Goal: Information Seeking & Learning: Check status

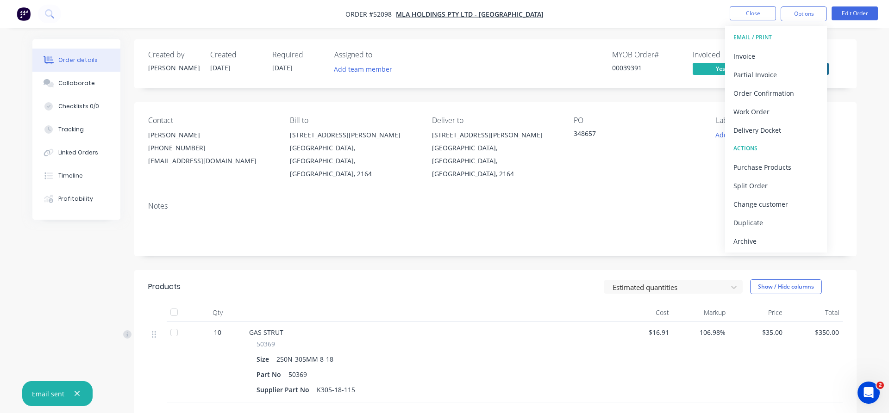
click at [624, 379] on div "$16.91" at bounding box center [644, 362] width 57 height 81
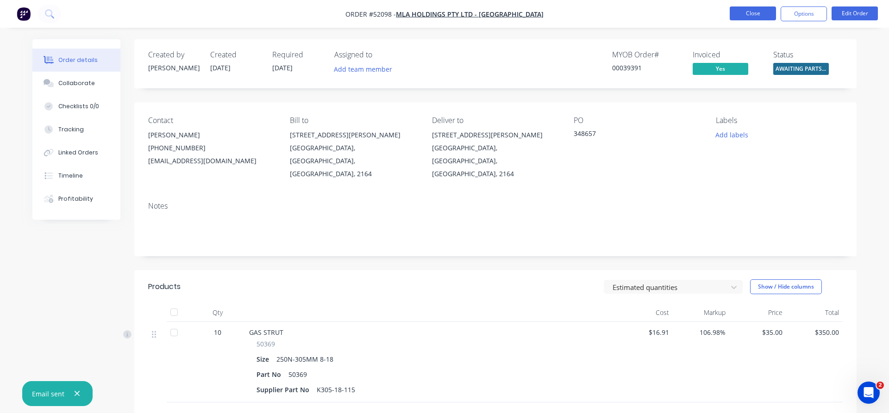
click at [754, 15] on button "Close" at bounding box center [752, 13] width 46 height 14
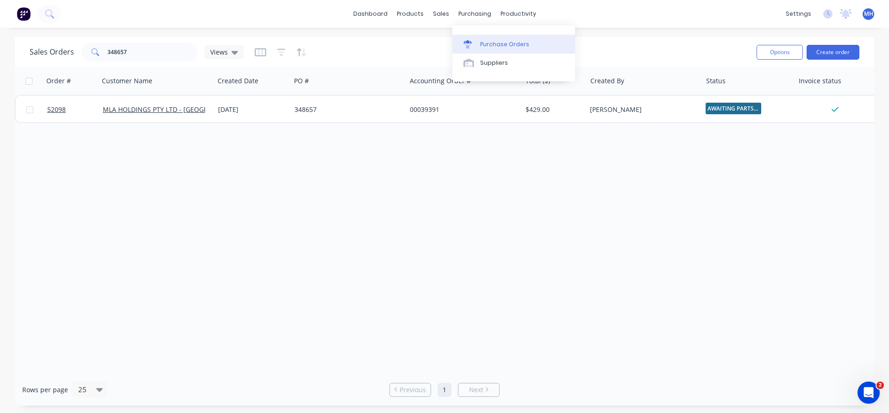
click at [490, 47] on div "Purchase Orders" at bounding box center [504, 44] width 49 height 8
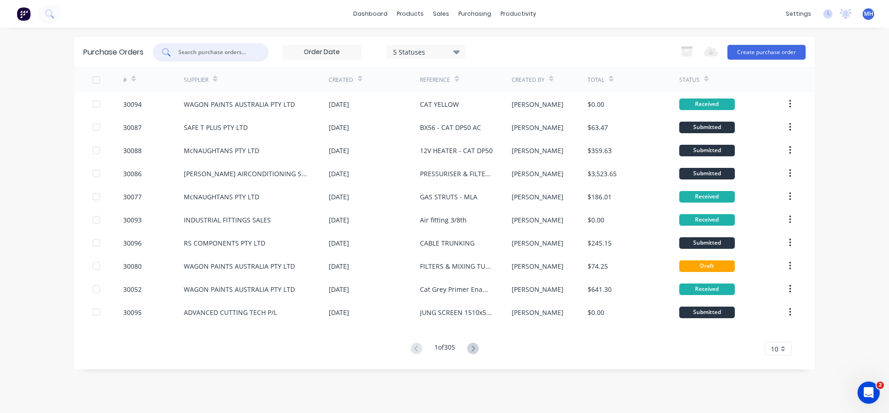
click at [202, 50] on input "text" at bounding box center [215, 52] width 77 height 9
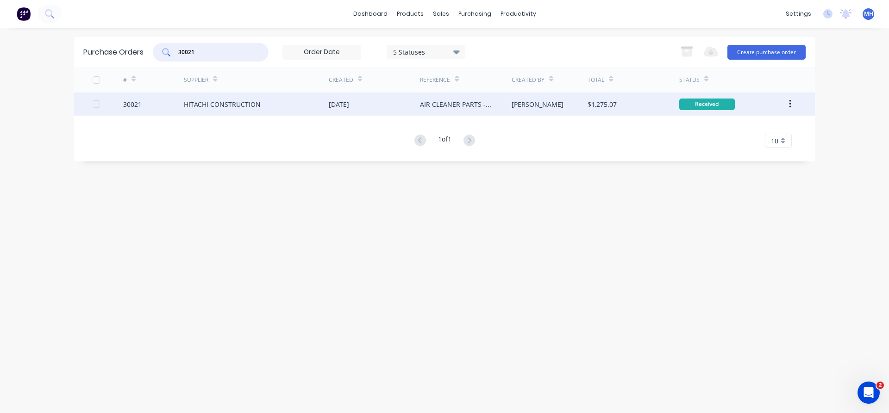
type input "30021"
click at [336, 108] on div "[DATE]" at bounding box center [339, 104] width 20 height 10
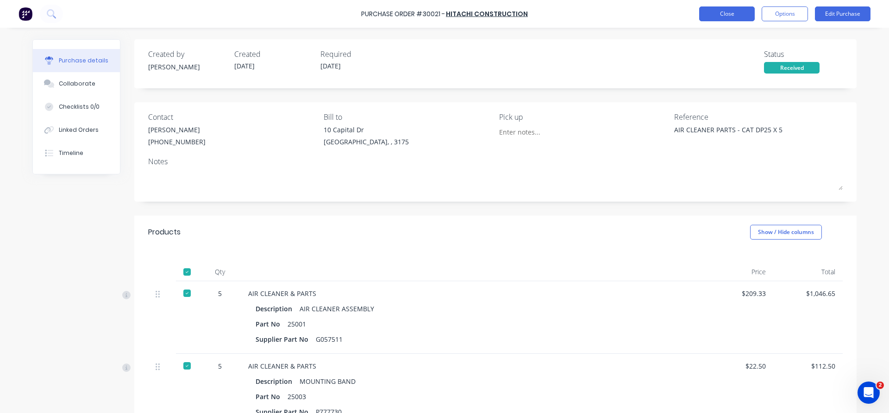
click at [730, 12] on button "Close" at bounding box center [727, 13] width 56 height 15
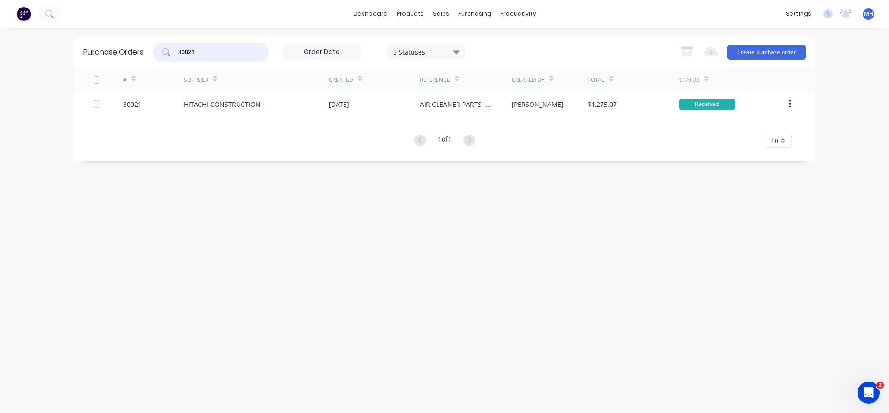
click at [214, 53] on input "30021" at bounding box center [215, 52] width 77 height 9
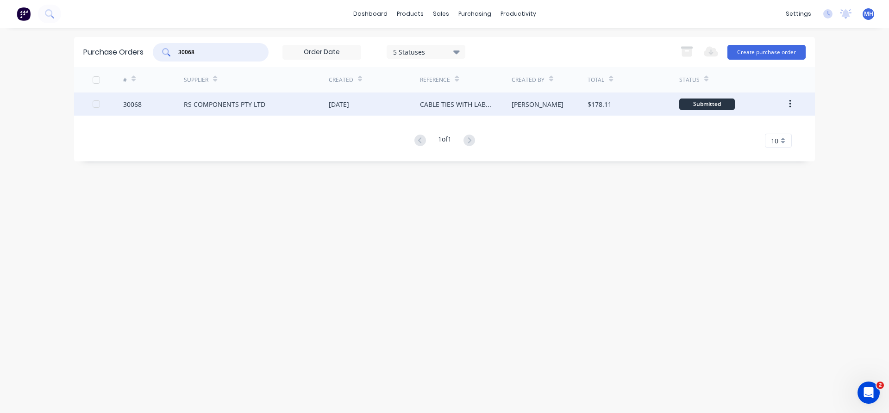
type input "30068"
click at [346, 105] on div "[DATE]" at bounding box center [339, 104] width 20 height 10
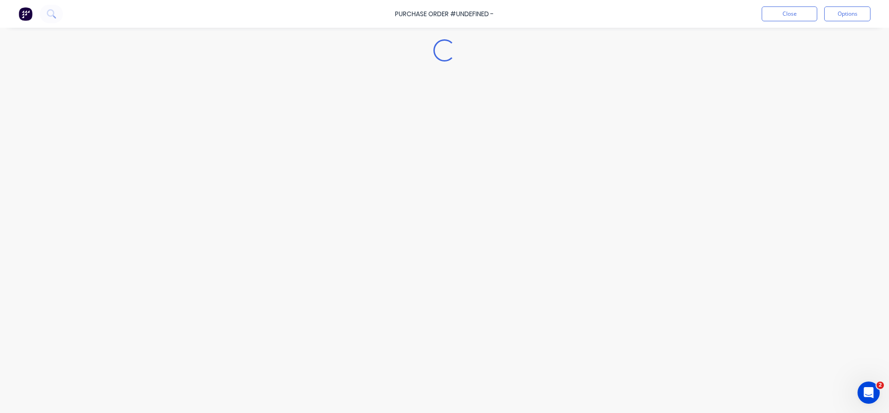
type textarea "x"
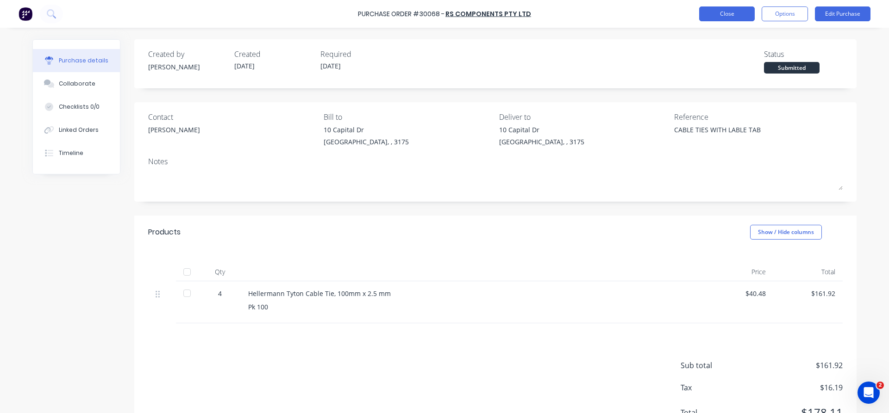
click at [731, 21] on button "Close" at bounding box center [727, 13] width 56 height 15
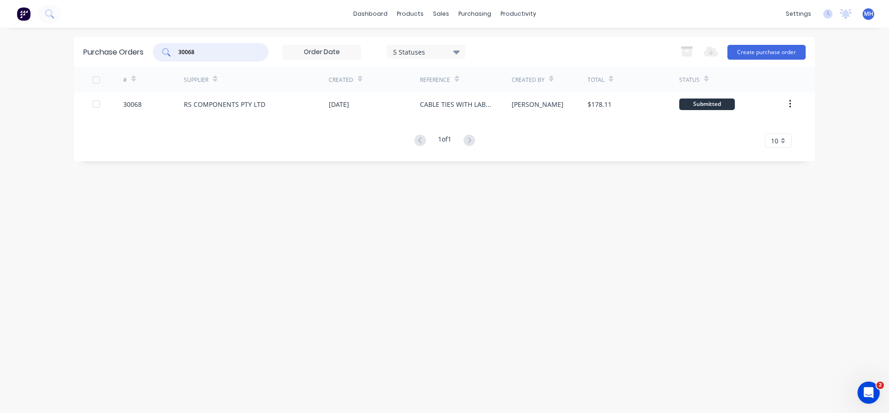
click at [216, 56] on input "30068" at bounding box center [215, 52] width 77 height 9
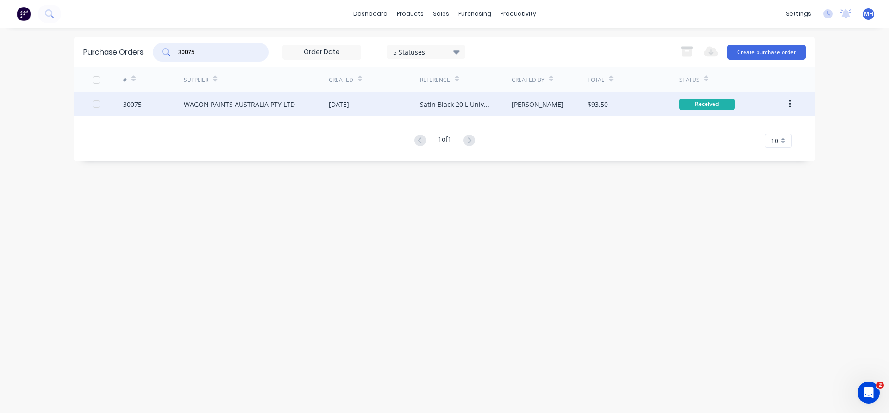
type input "30075"
click at [225, 107] on div "WAGON PAINTS AUSTRALIA PTY LTD" at bounding box center [239, 104] width 111 height 10
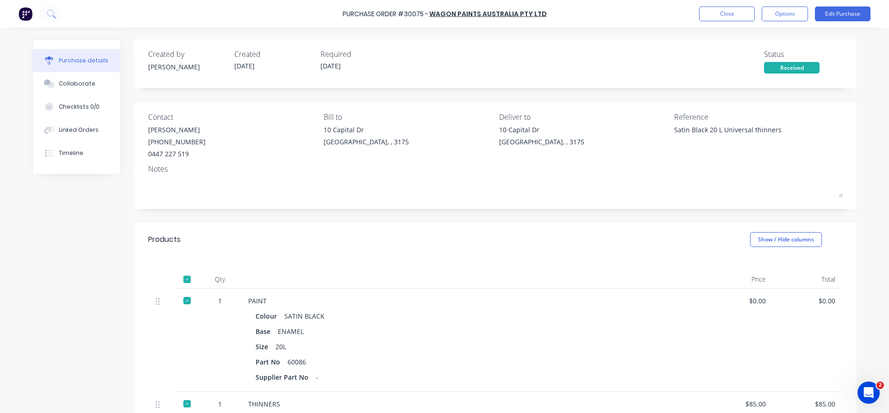
type textarea "x"
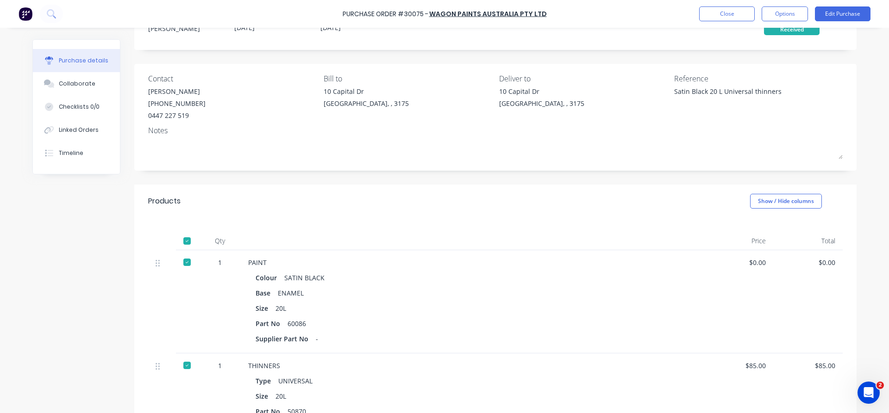
scroll to position [106, 0]
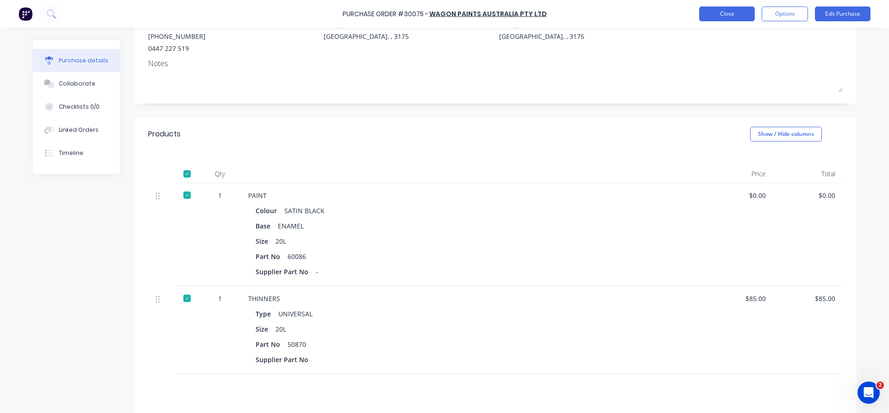
click at [709, 14] on button "Close" at bounding box center [727, 13] width 56 height 15
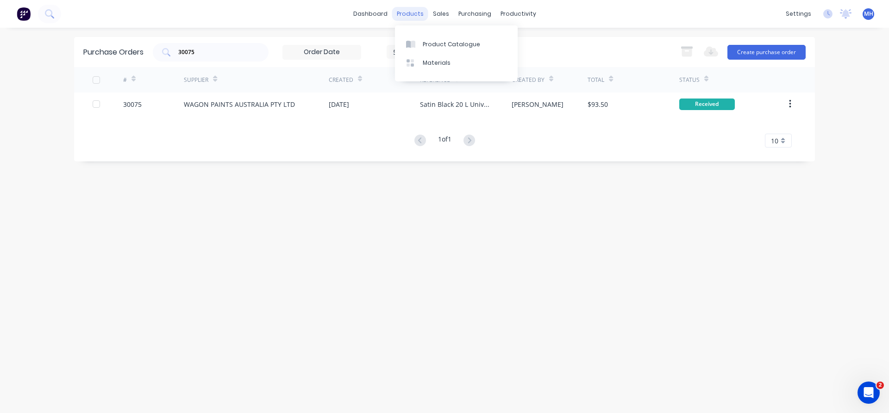
click at [414, 16] on div "products" at bounding box center [410, 14] width 36 height 14
click at [431, 42] on div "Product Catalogue" at bounding box center [451, 44] width 57 height 8
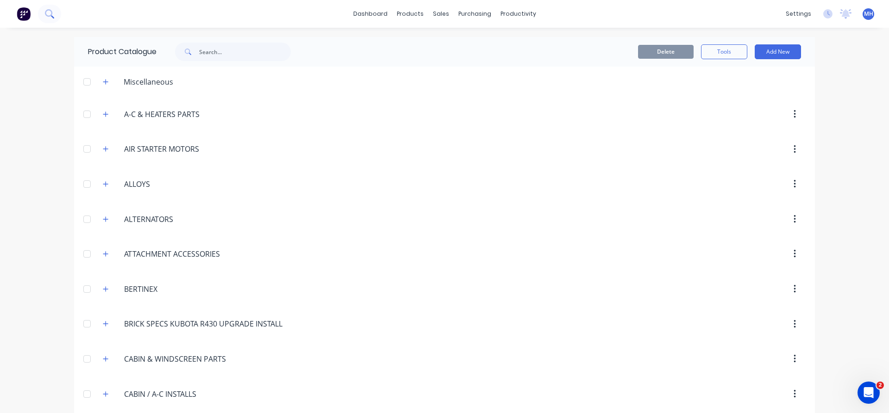
click at [56, 17] on button at bounding box center [49, 14] width 23 height 19
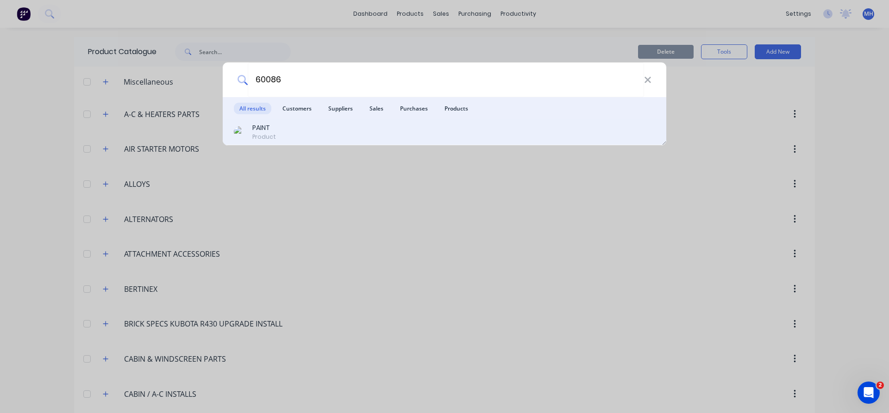
type input "60086"
click at [263, 127] on div "PAINT" at bounding box center [264, 128] width 24 height 10
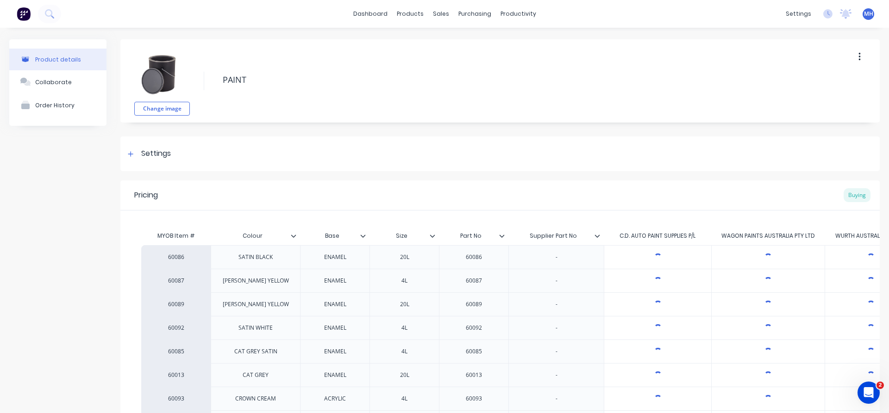
type textarea "x"
drag, startPoint x: 757, startPoint y: 259, endPoint x: 742, endPoint y: 263, distance: 15.3
click at [742, 261] on input "$0.00" at bounding box center [767, 257] width 113 height 8
type input "1"
type textarea "x"
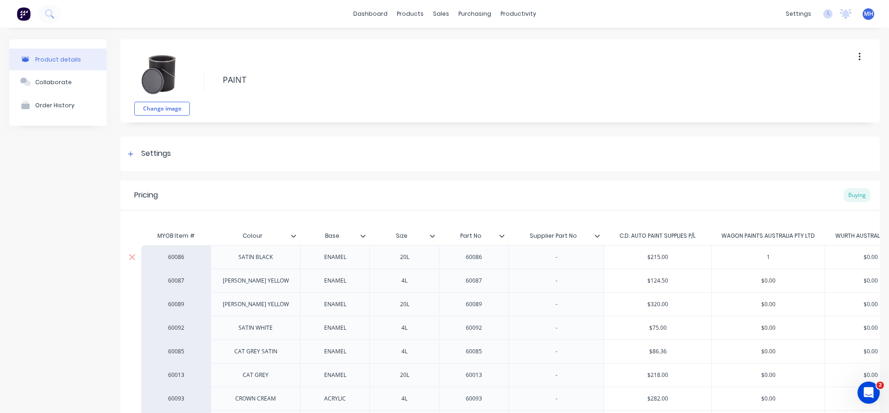
type input "17"
type textarea "x"
type input "175"
type textarea "x"
type input "175."
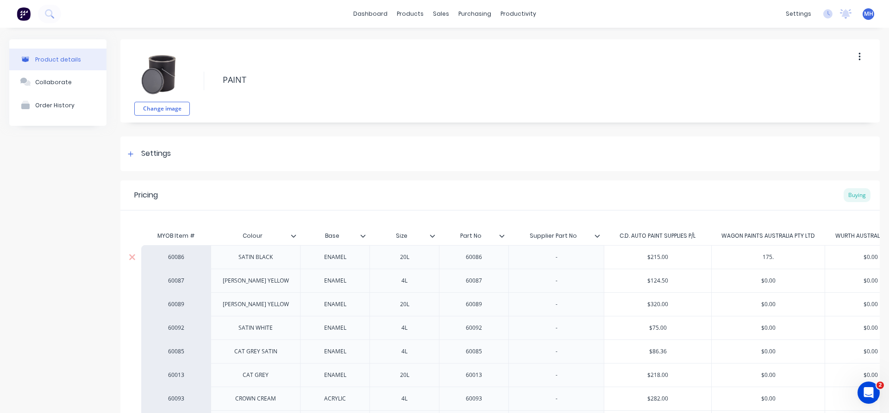
type textarea "x"
type input "175.0"
type textarea "x"
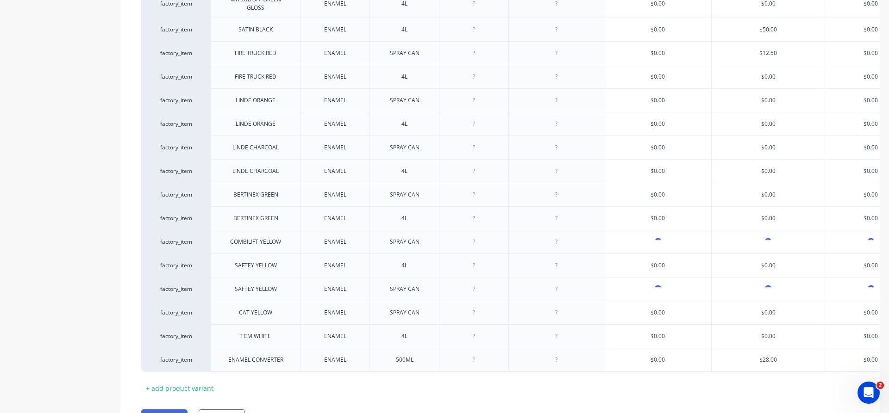
scroll to position [835, 0]
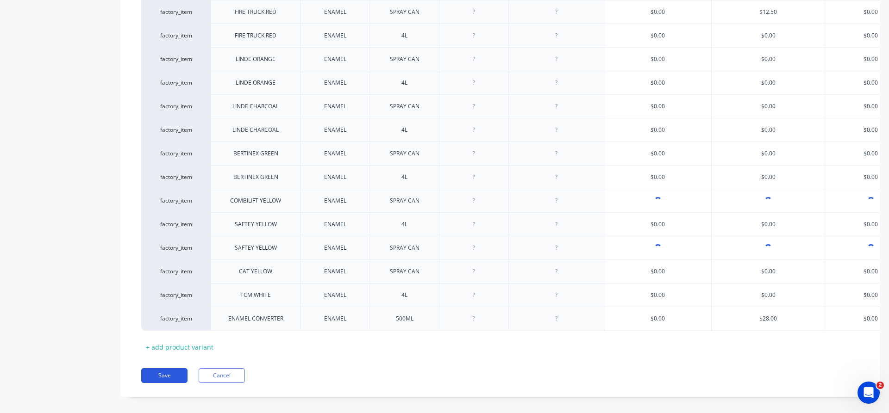
type input "175.00"
click at [169, 370] on button "Save" at bounding box center [164, 375] width 46 height 15
type textarea "x"
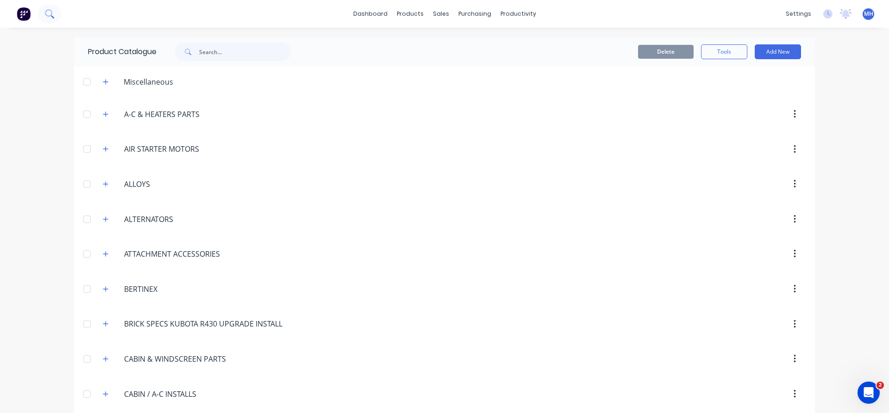
click at [49, 15] on icon at bounding box center [48, 12] width 7 height 7
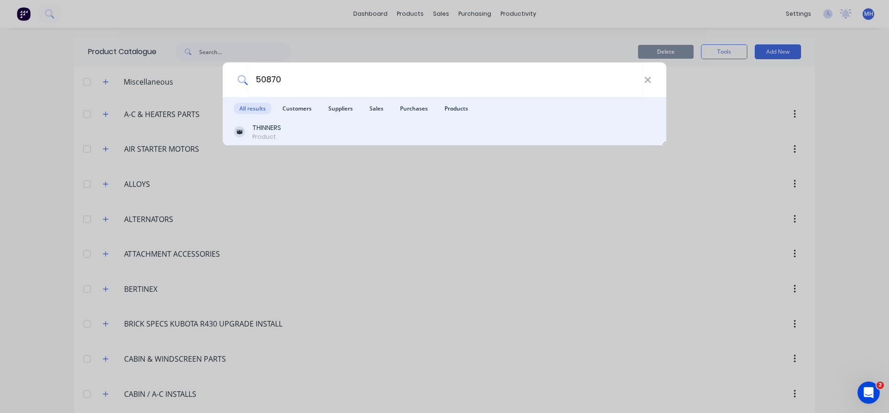
type input "50870"
click at [265, 125] on div "THINNERS" at bounding box center [266, 128] width 29 height 10
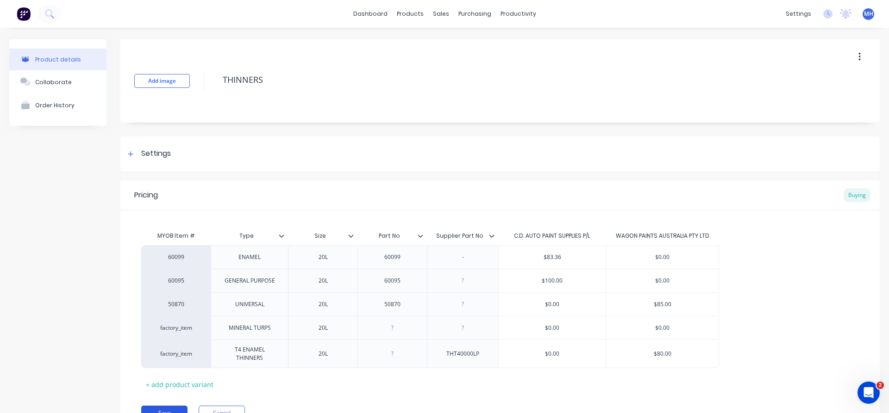
click at [179, 407] on button "Save" at bounding box center [164, 413] width 46 height 15
type textarea "x"
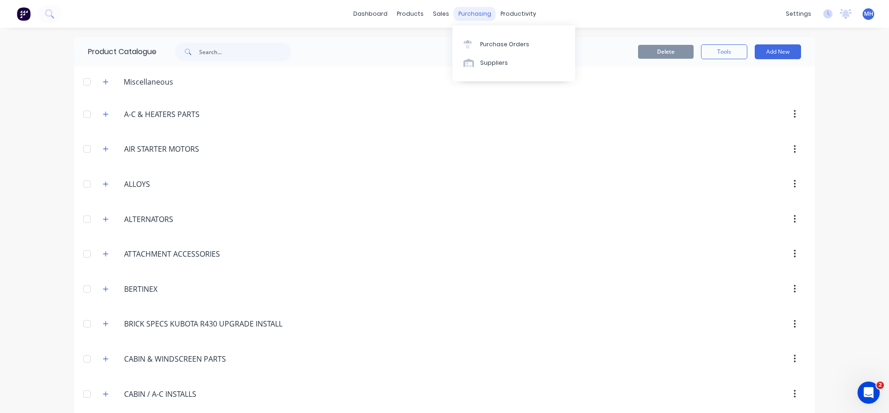
click at [466, 17] on div "purchasing" at bounding box center [475, 14] width 42 height 14
click at [482, 45] on div "Purchase Orders" at bounding box center [504, 44] width 49 height 8
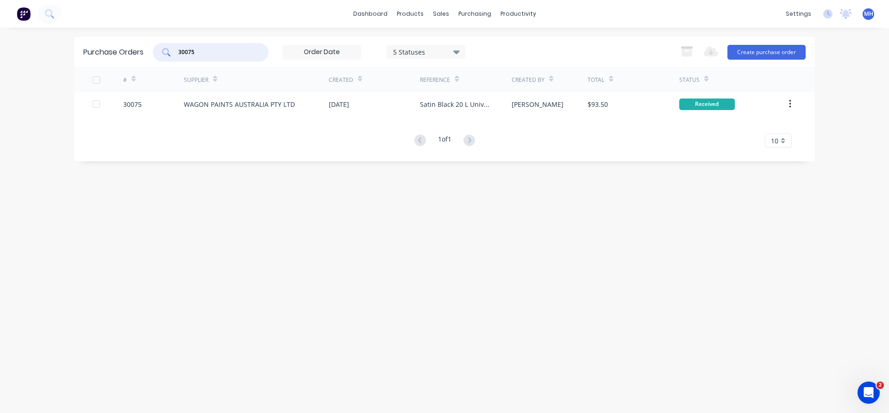
drag, startPoint x: 202, startPoint y: 50, endPoint x: 142, endPoint y: 50, distance: 60.6
click at [177, 50] on input "30075" at bounding box center [215, 52] width 77 height 9
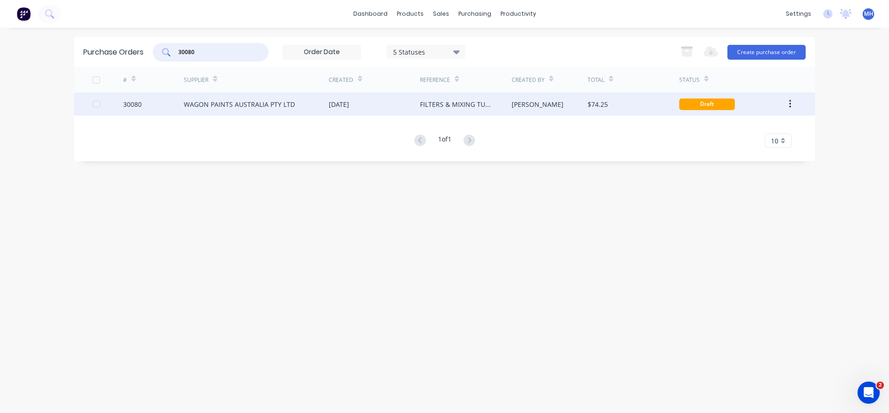
type input "30080"
click at [223, 107] on div "WAGON PAINTS AUSTRALIA PTY LTD" at bounding box center [239, 104] width 111 height 10
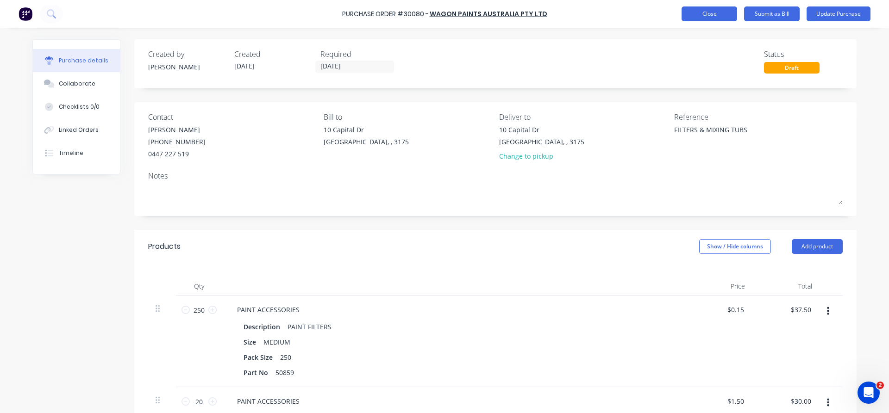
type textarea "x"
click at [699, 13] on button "Close" at bounding box center [709, 13] width 56 height 15
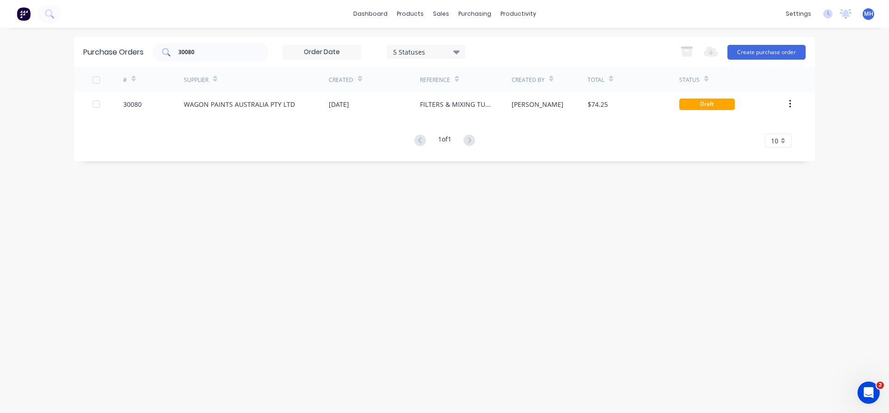
click at [211, 52] on input "30080" at bounding box center [215, 52] width 77 height 9
type input "30070"
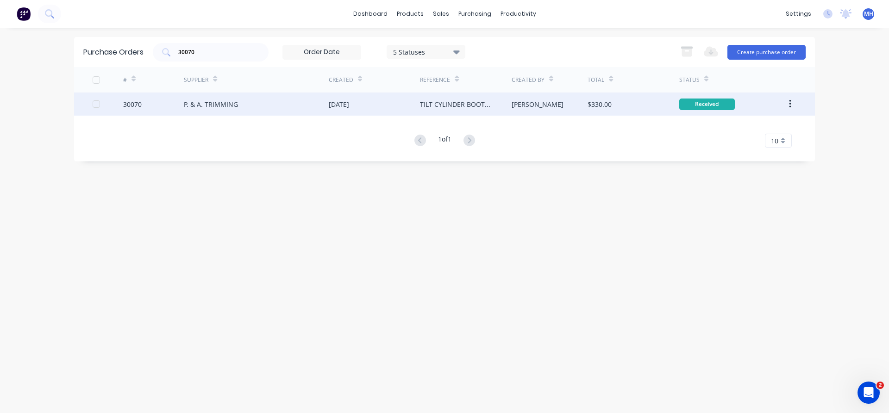
click at [212, 106] on div "P. & A. TRIMMING" at bounding box center [211, 104] width 54 height 10
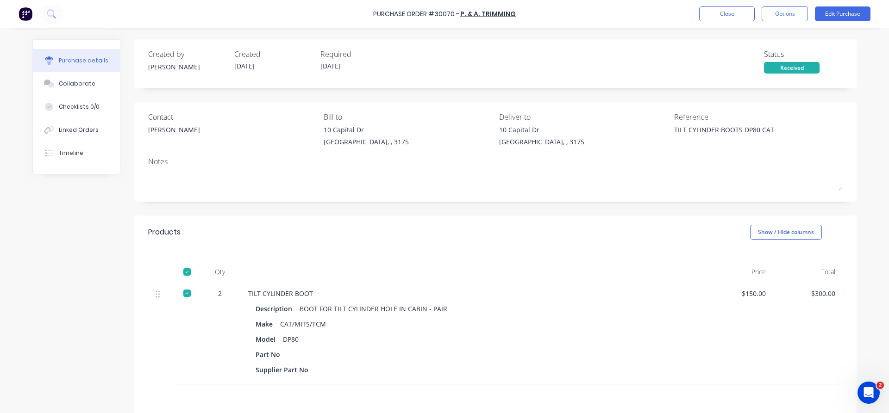
type textarea "x"
click at [729, 14] on button "Close" at bounding box center [727, 13] width 56 height 15
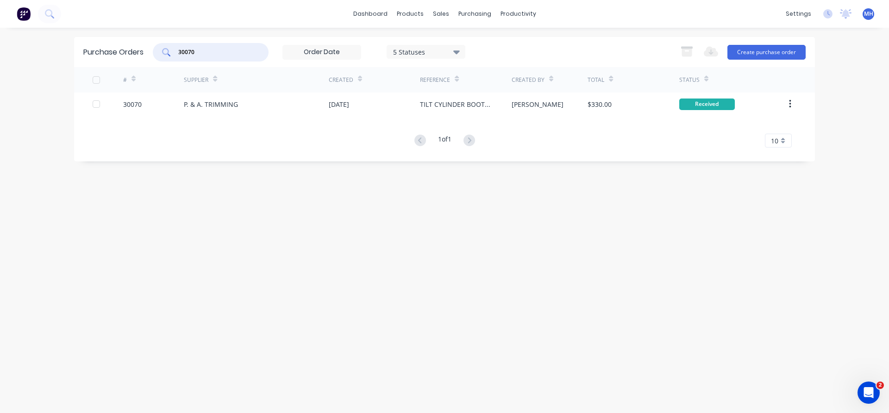
click at [207, 54] on input "30070" at bounding box center [215, 52] width 77 height 9
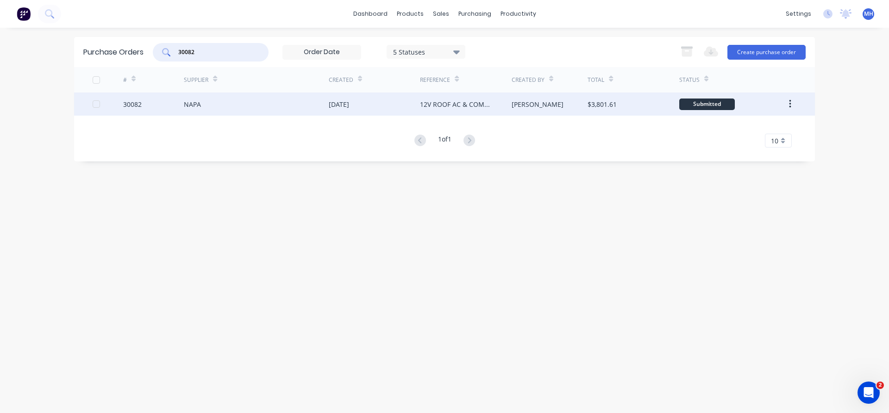
type input "30082"
click at [183, 104] on div "30082" at bounding box center [153, 104] width 61 height 23
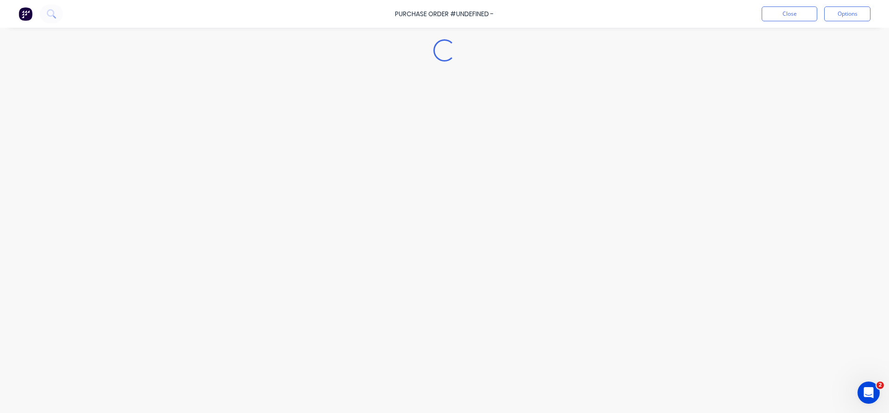
type textarea "x"
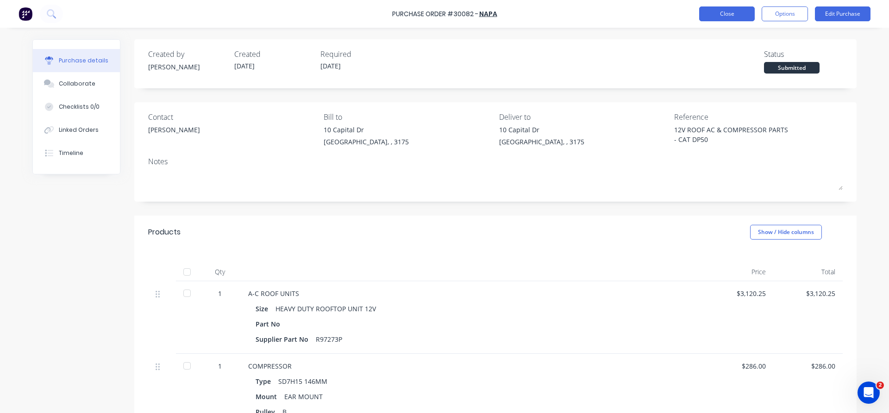
click at [717, 12] on button "Close" at bounding box center [727, 13] width 56 height 15
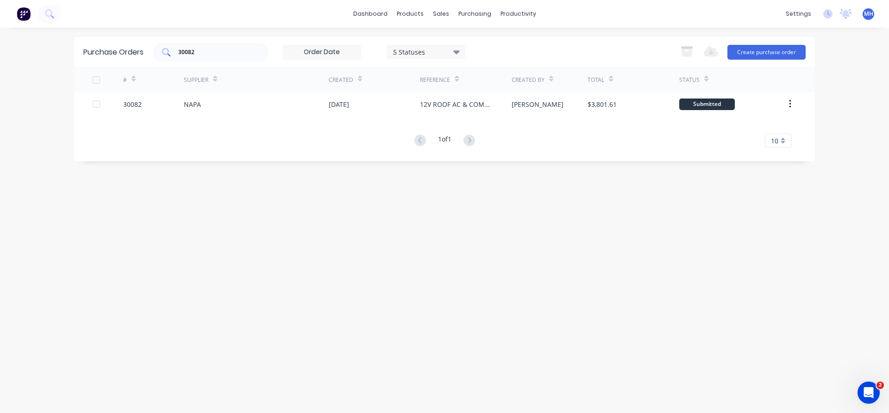
click at [207, 48] on input "30082" at bounding box center [215, 52] width 77 height 9
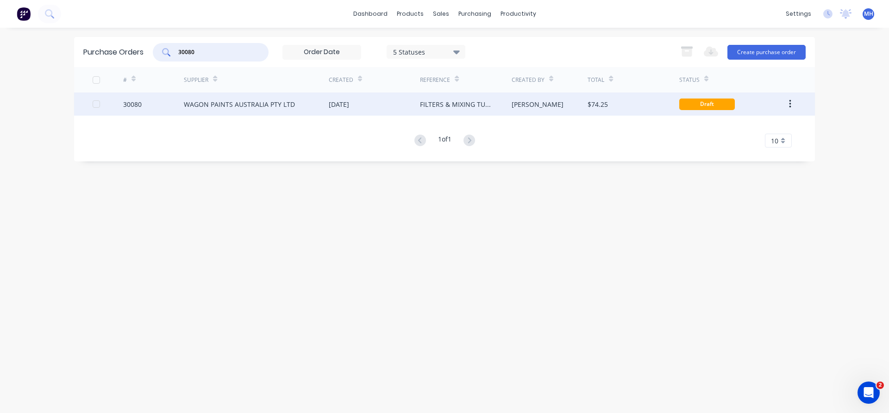
type input "30080"
click at [218, 103] on div "WAGON PAINTS AUSTRALIA PTY LTD" at bounding box center [239, 104] width 111 height 10
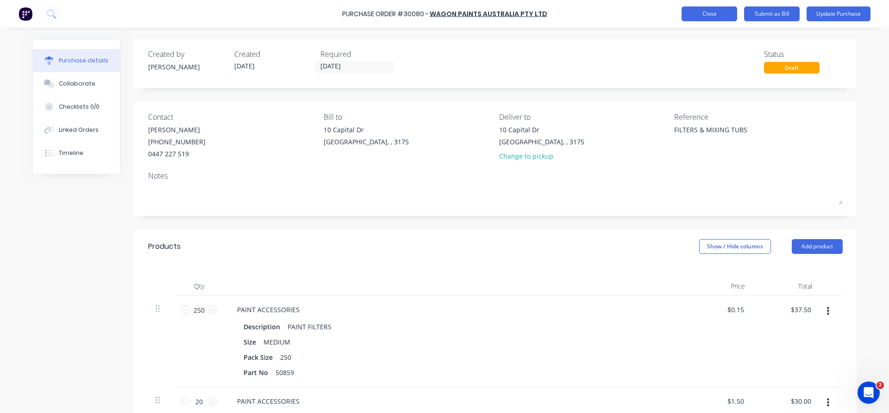
type textarea "x"
click at [703, 12] on button "Close" at bounding box center [709, 13] width 56 height 15
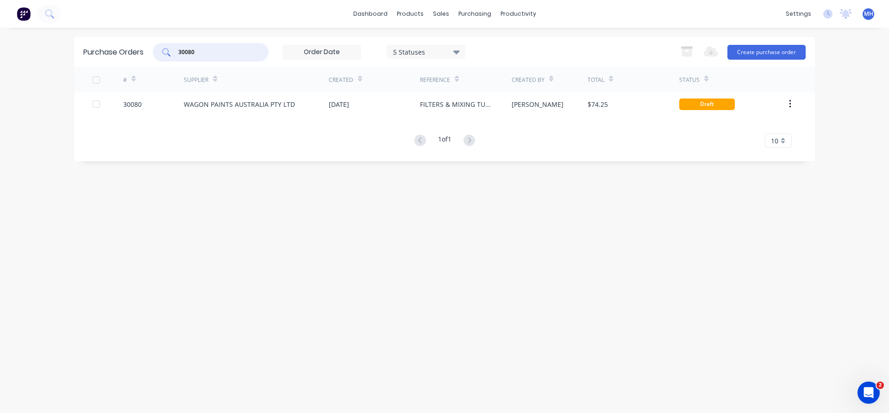
click at [195, 51] on input "30080" at bounding box center [215, 52] width 77 height 9
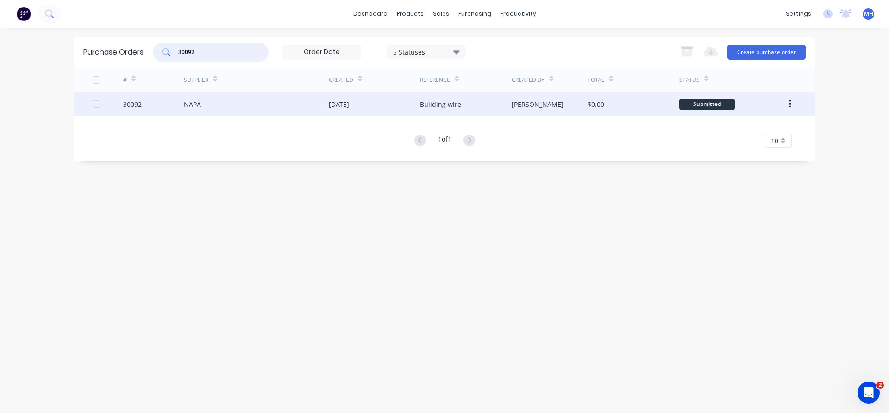
type input "30092"
click at [314, 106] on div "NAPA" at bounding box center [256, 104] width 145 height 23
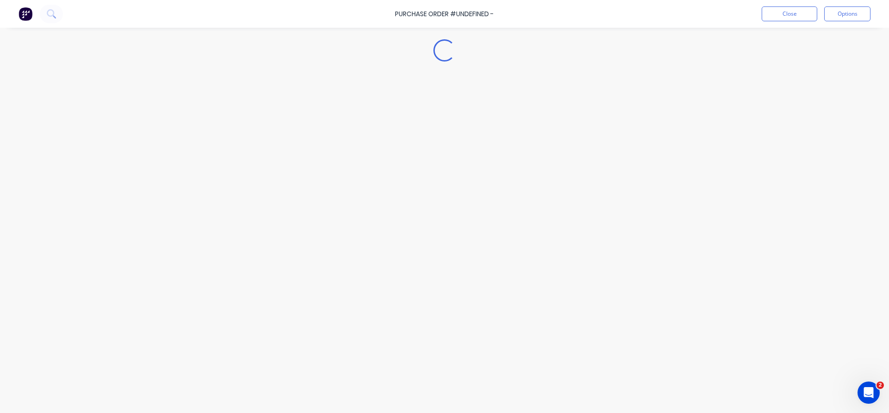
type textarea "x"
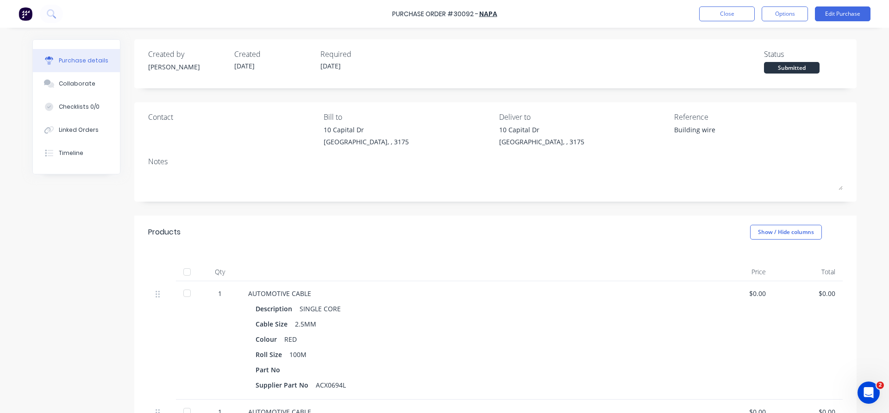
click at [719, 6] on div "Purchase Order #30092 - NAPA Close Options Edit Purchase" at bounding box center [444, 14] width 889 height 28
click at [725, 15] on button "Close" at bounding box center [727, 13] width 56 height 15
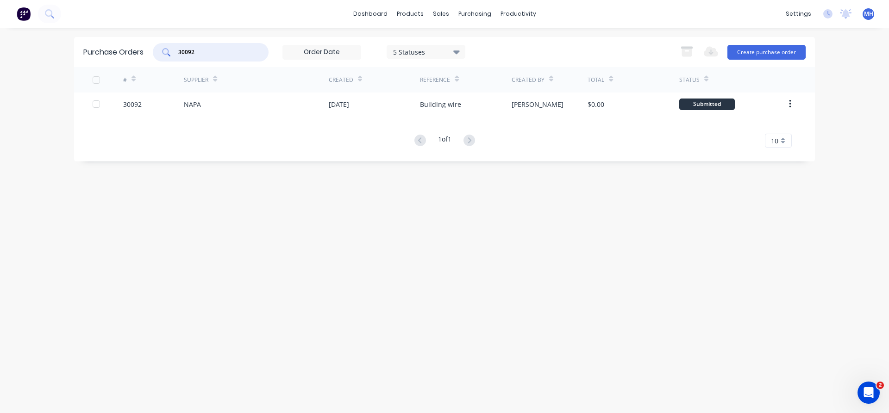
drag, startPoint x: 199, startPoint y: 51, endPoint x: 135, endPoint y: 55, distance: 64.0
click at [177, 55] on input "30092" at bounding box center [215, 52] width 77 height 9
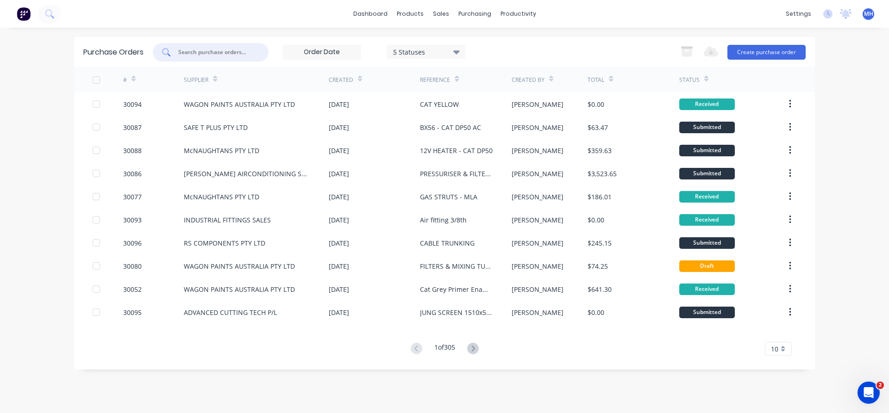
click at [188, 50] on input "text" at bounding box center [215, 52] width 77 height 9
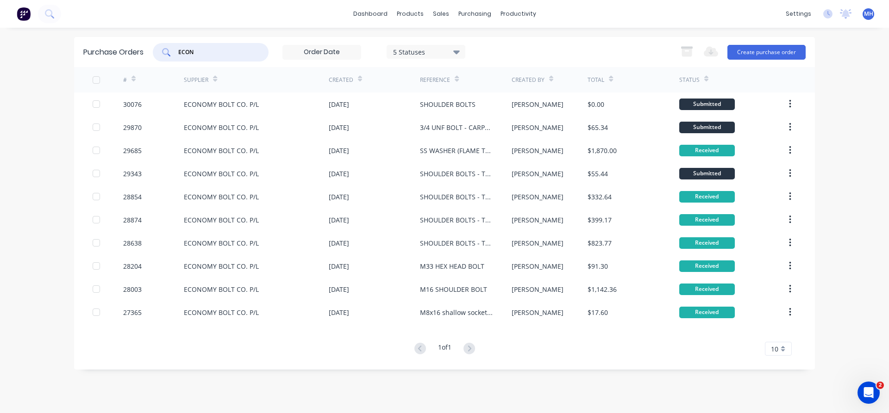
type input "ECON"
drag, startPoint x: 193, startPoint y: 50, endPoint x: 80, endPoint y: 50, distance: 113.4
click at [177, 50] on input "ECON" at bounding box center [215, 52] width 77 height 9
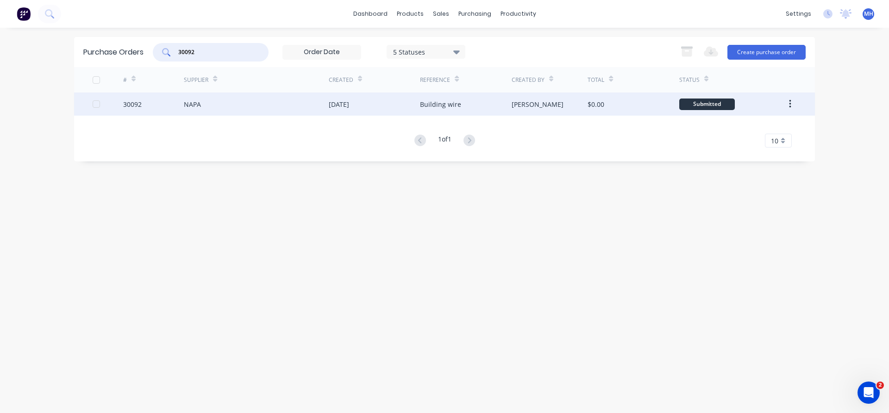
type input "30092"
click at [226, 102] on div "NAPA" at bounding box center [256, 104] width 145 height 23
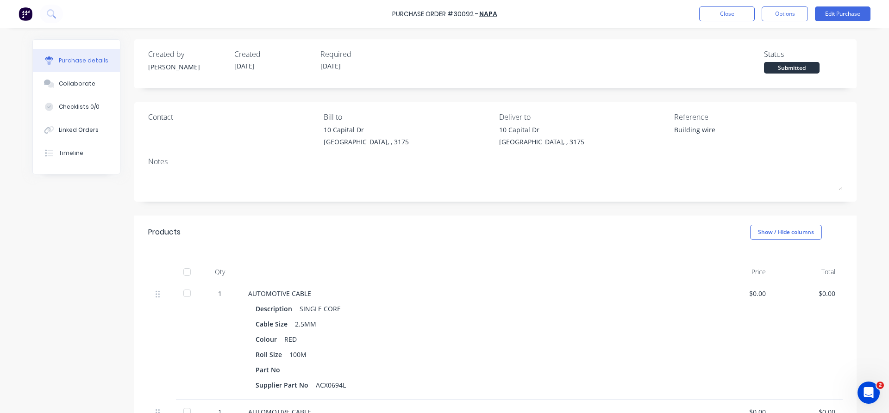
type textarea "x"
click at [740, 10] on button "Close" at bounding box center [727, 13] width 56 height 15
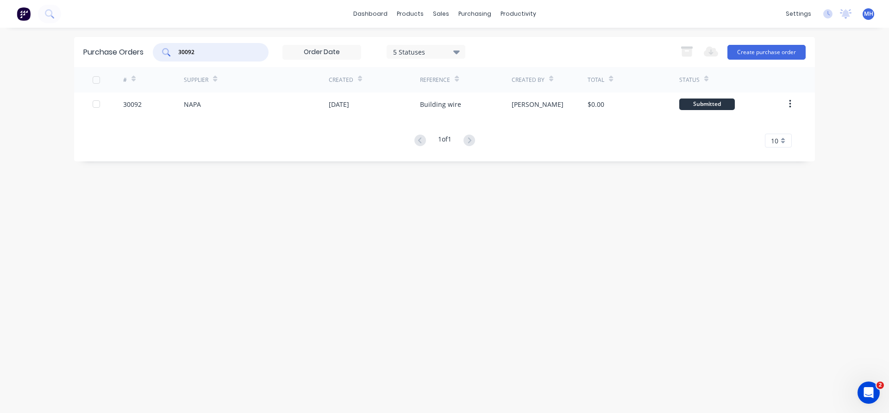
click at [213, 54] on input "30092" at bounding box center [215, 52] width 77 height 9
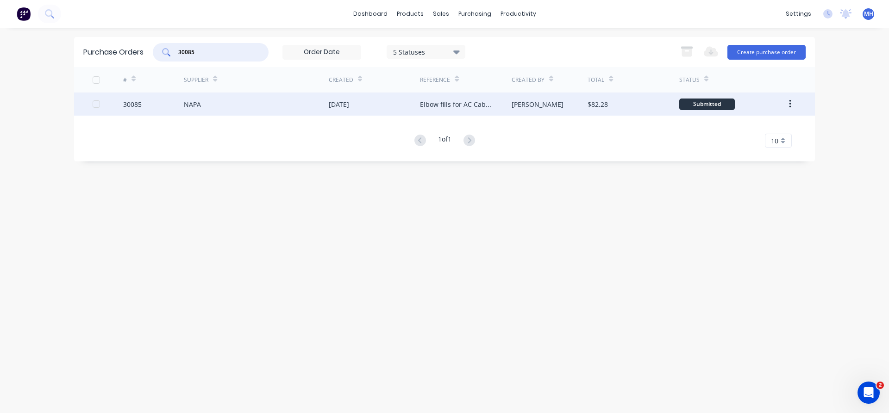
type input "30085"
click at [231, 102] on div "NAPA" at bounding box center [256, 104] width 145 height 23
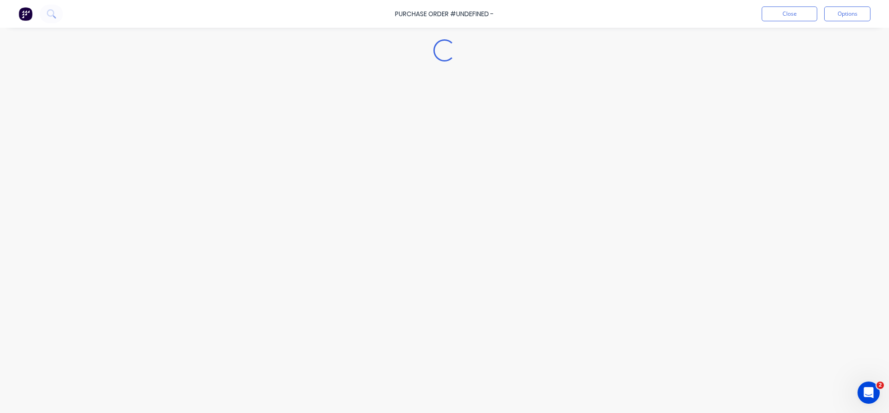
type textarea "x"
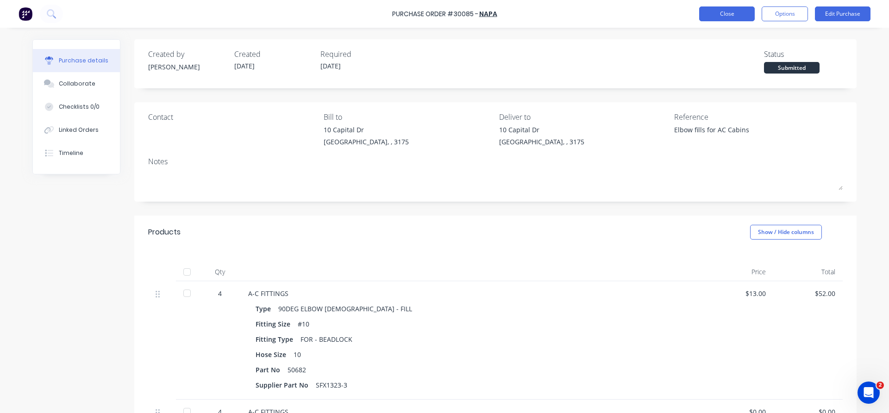
click at [730, 13] on button "Close" at bounding box center [727, 13] width 56 height 15
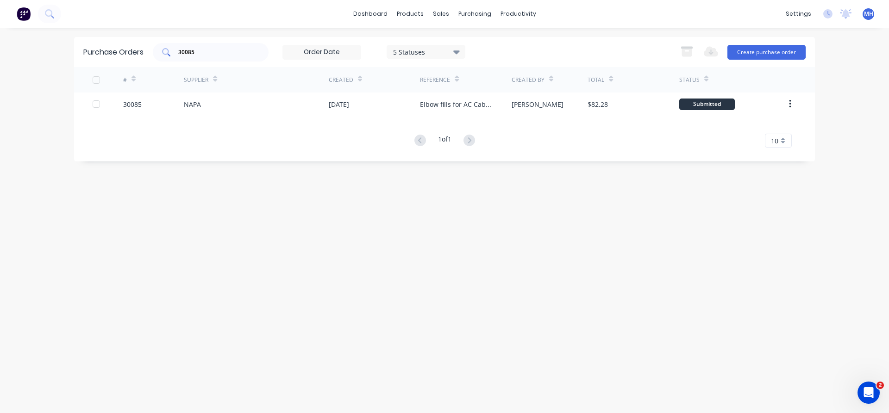
click at [214, 54] on input "30085" at bounding box center [215, 52] width 77 height 9
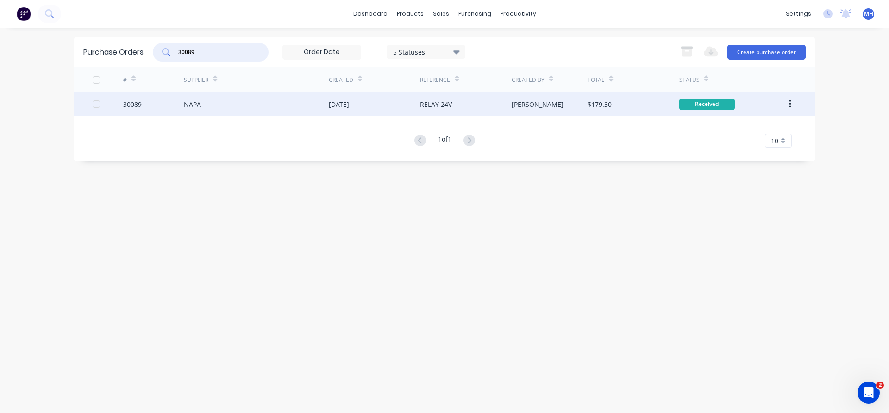
type input "30089"
click at [242, 110] on div "NAPA" at bounding box center [256, 104] width 145 height 23
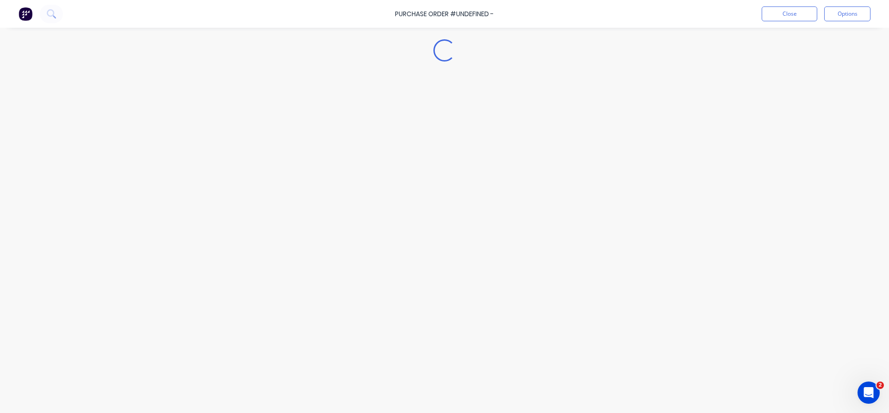
type textarea "x"
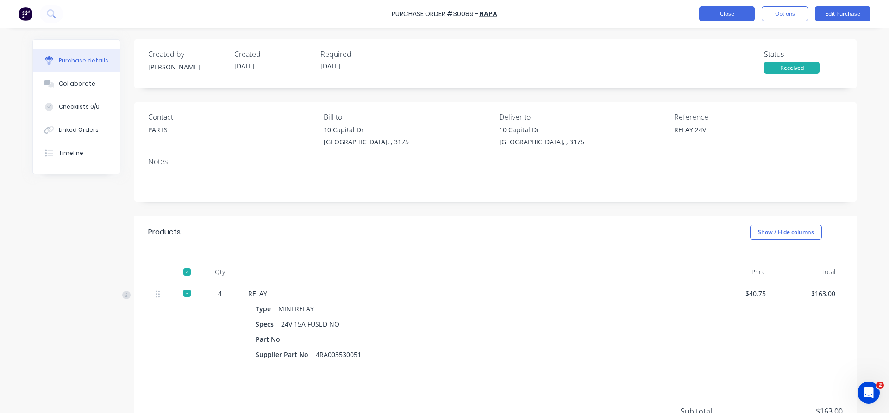
click at [741, 17] on button "Close" at bounding box center [727, 13] width 56 height 15
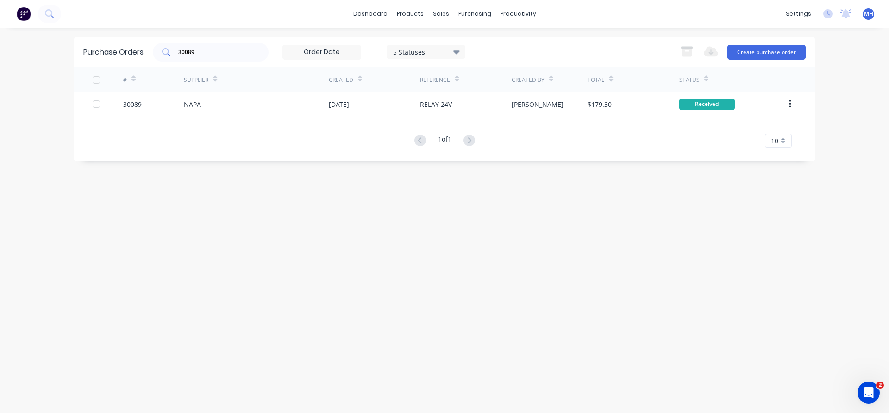
click at [208, 53] on input "30089" at bounding box center [215, 52] width 77 height 9
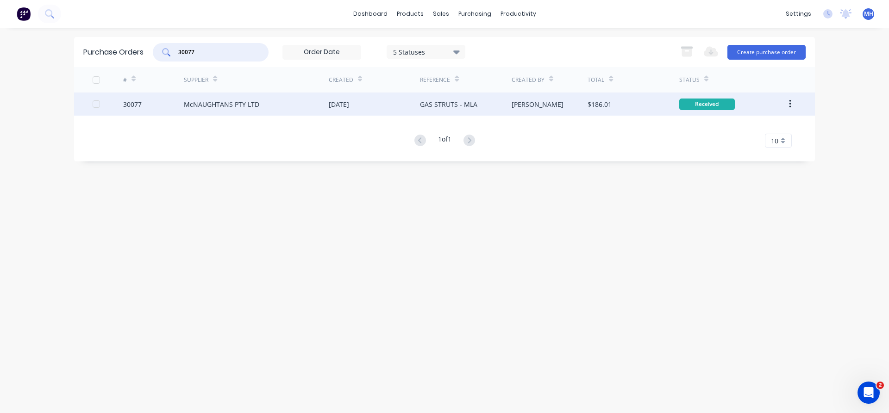
type input "30077"
click at [292, 107] on div "McNAUGHTANS PTY LTD" at bounding box center [256, 104] width 145 height 23
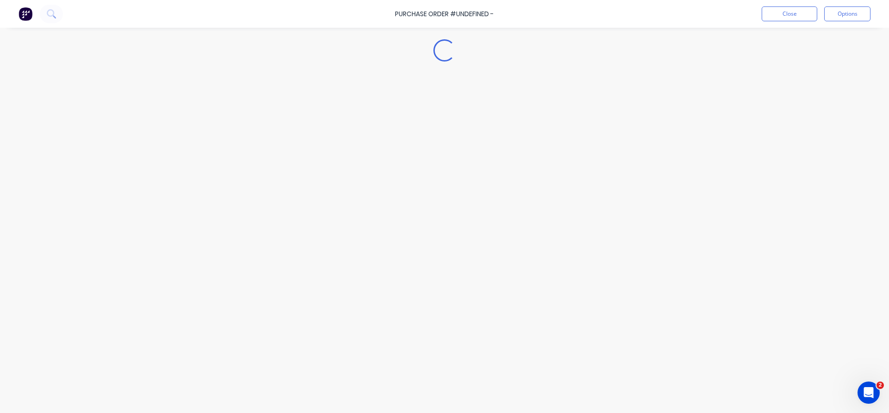
type textarea "x"
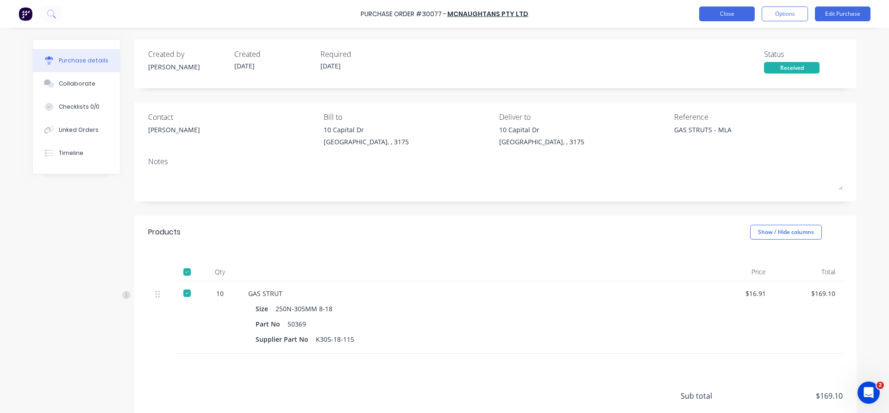
click at [734, 15] on button "Close" at bounding box center [727, 13] width 56 height 15
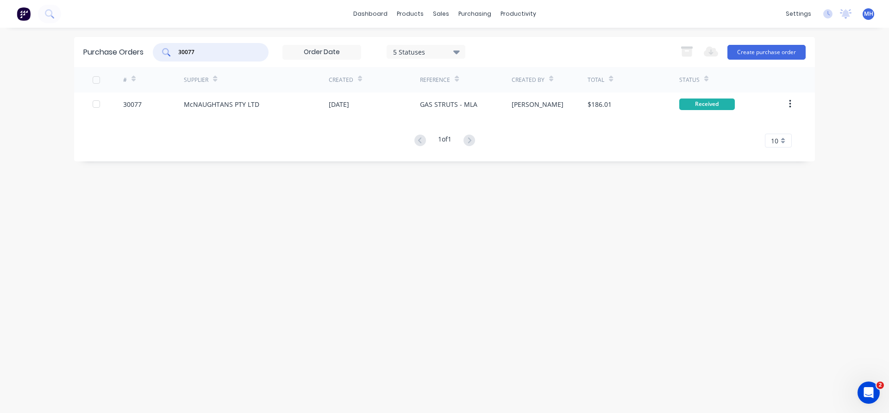
drag, startPoint x: 202, startPoint y: 53, endPoint x: 143, endPoint y: 44, distance: 59.9
click at [177, 48] on input "30077" at bounding box center [215, 52] width 77 height 9
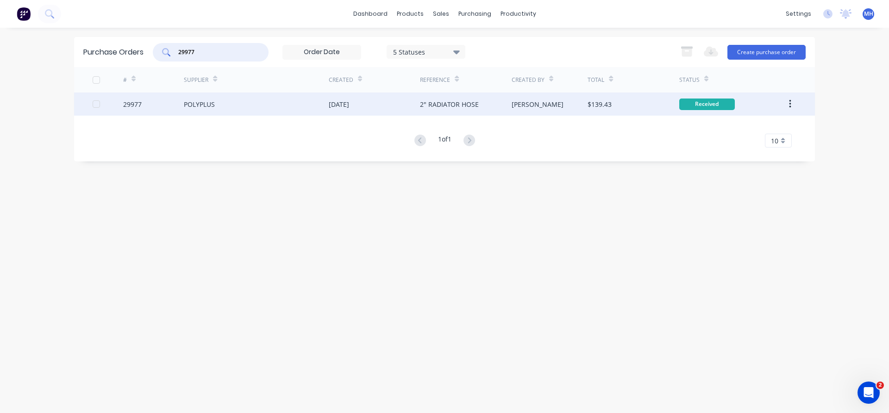
type input "29977"
click at [224, 107] on div "POLYPLUS" at bounding box center [256, 104] width 145 height 23
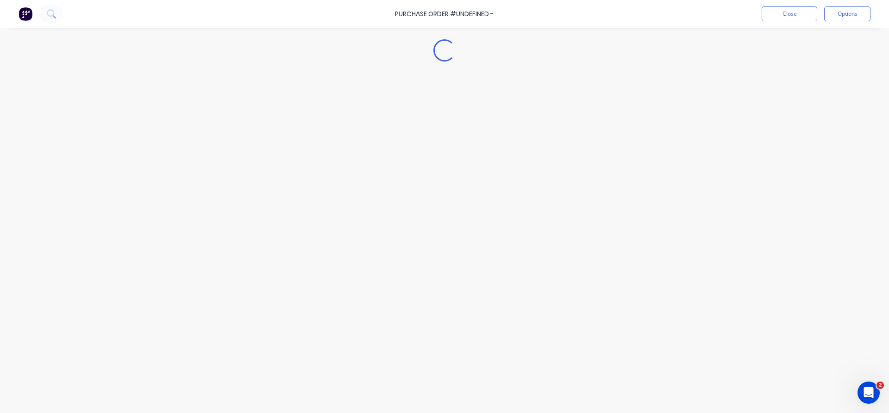
type textarea "x"
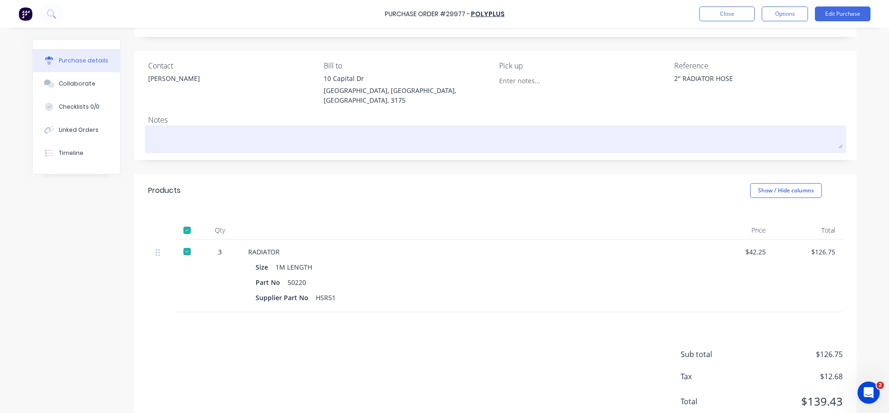
scroll to position [71, 0]
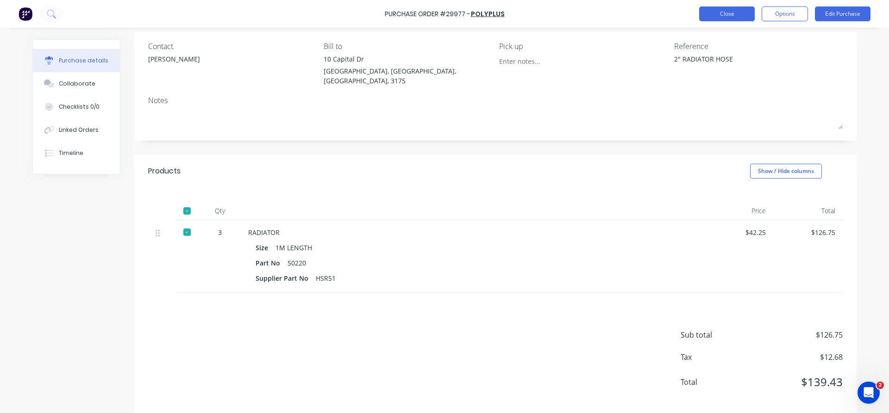
click at [715, 17] on button "Close" at bounding box center [727, 13] width 56 height 15
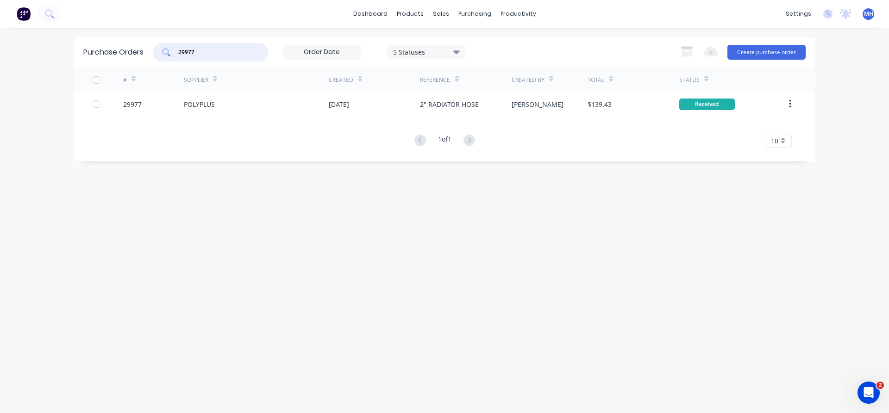
drag, startPoint x: 205, startPoint y: 48, endPoint x: 125, endPoint y: 52, distance: 80.2
click at [177, 52] on input "29977" at bounding box center [215, 52] width 77 height 9
type input "WURTH"
drag, startPoint x: 202, startPoint y: 53, endPoint x: 130, endPoint y: 44, distance: 72.8
click at [177, 48] on input "WURTH" at bounding box center [215, 52] width 77 height 9
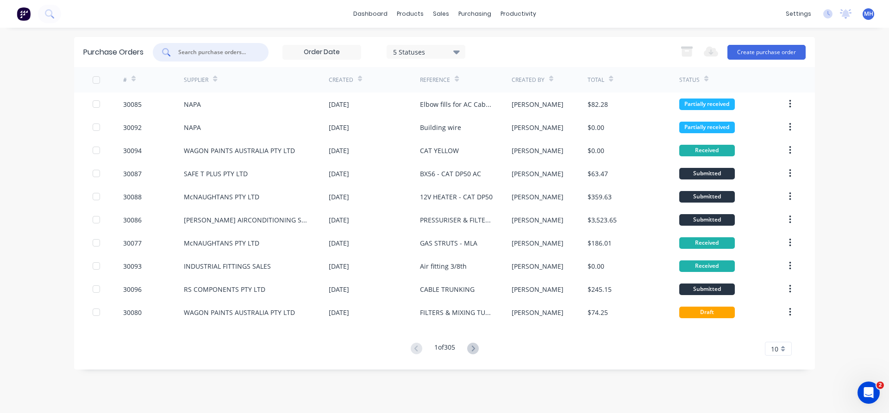
click at [205, 53] on input "text" at bounding box center [215, 52] width 77 height 9
type input "6"
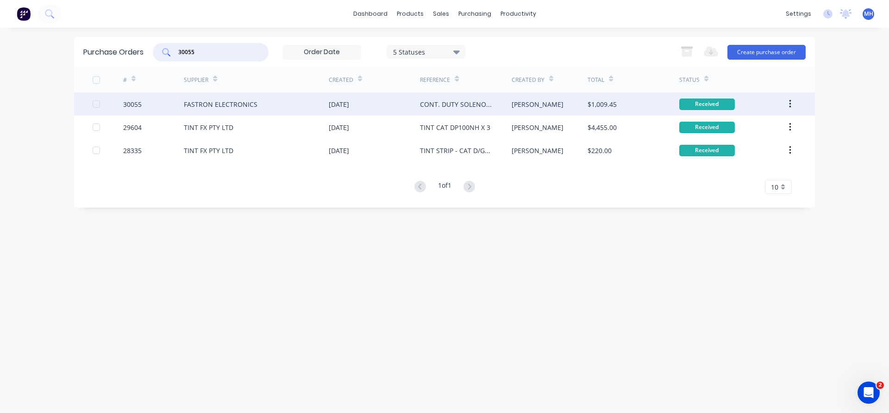
type input "30055"
click at [255, 110] on div "FASTRON ELECTRONICS" at bounding box center [256, 104] width 145 height 23
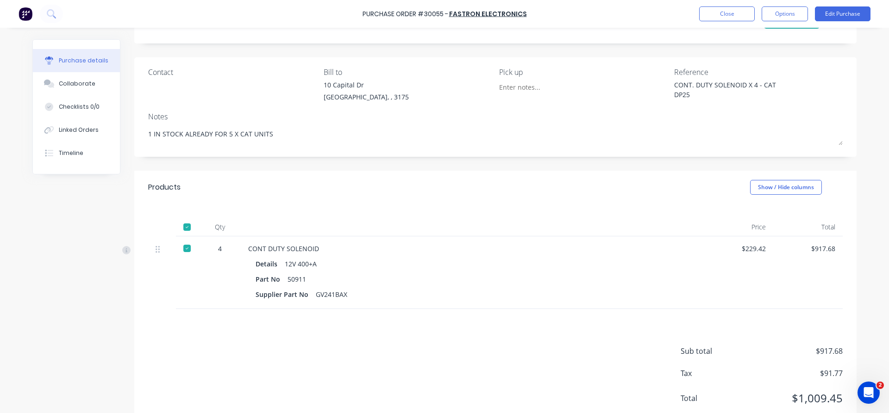
scroll to position [71, 0]
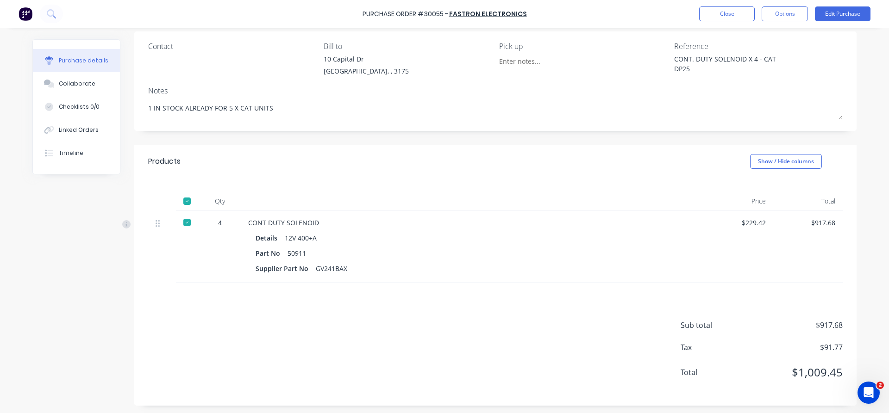
click at [716, 22] on div "Purchase Order #30055 - FASTRON ELECTRONICS Close Options Edit Purchase" at bounding box center [444, 14] width 889 height 28
click at [717, 10] on button "Close" at bounding box center [727, 13] width 56 height 15
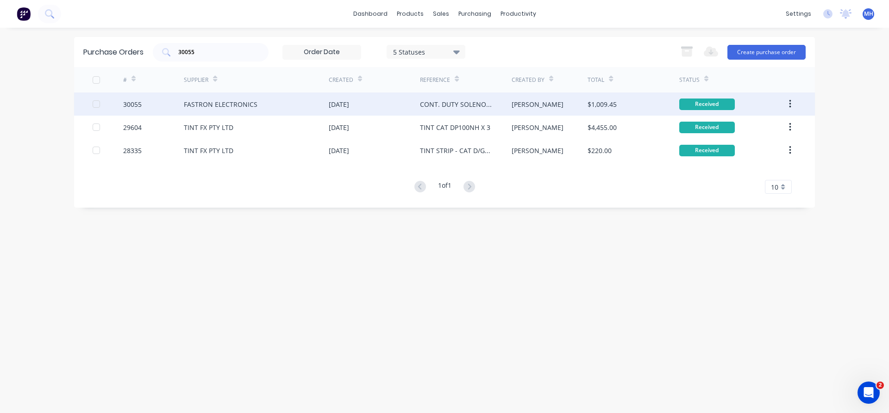
click at [205, 108] on div "FASTRON ELECTRONICS" at bounding box center [256, 104] width 145 height 23
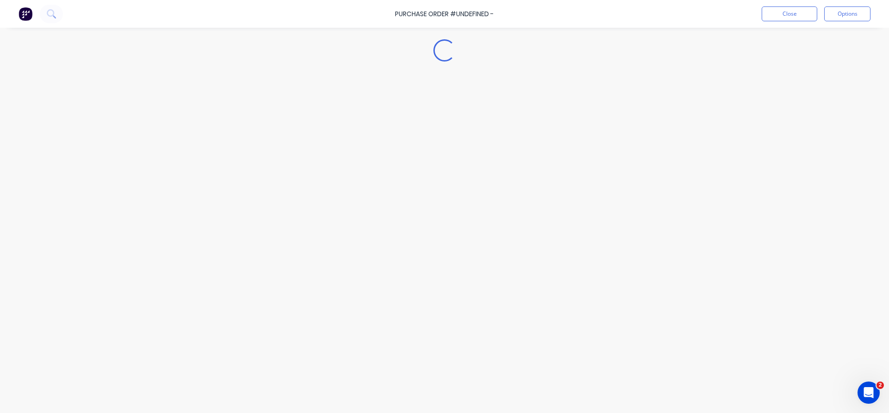
type textarea "x"
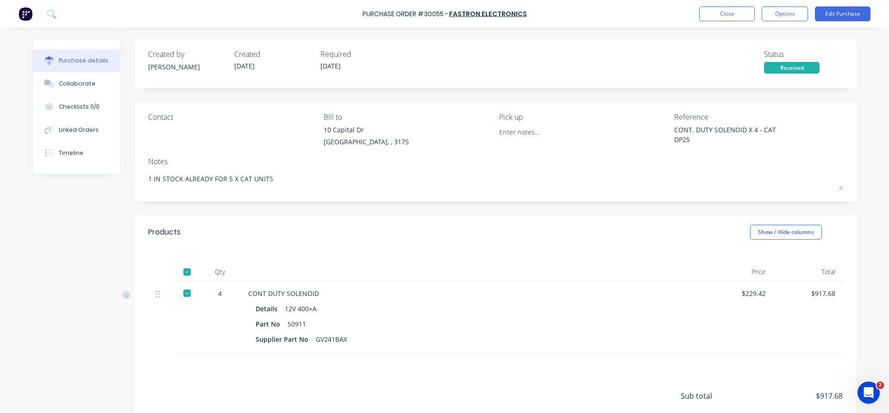
click at [602, 333] on div "Supplier Part No GV241BAX" at bounding box center [471, 339] width 433 height 13
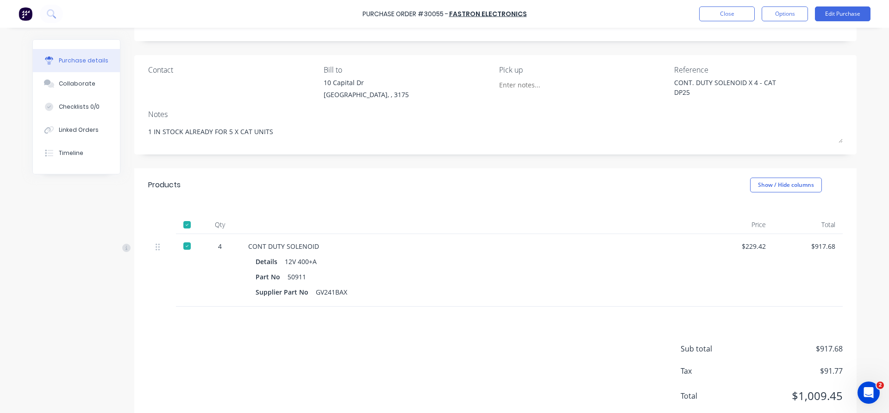
scroll to position [71, 0]
